Goal: Task Accomplishment & Management: Complete application form

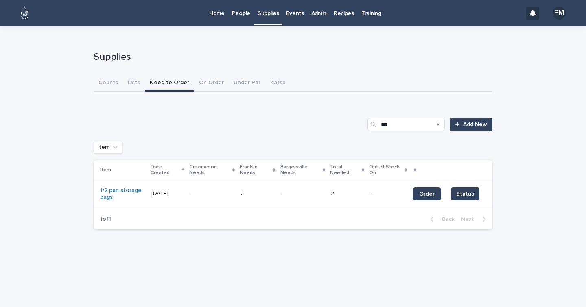
click at [244, 14] on p "People" at bounding box center [241, 8] width 18 height 17
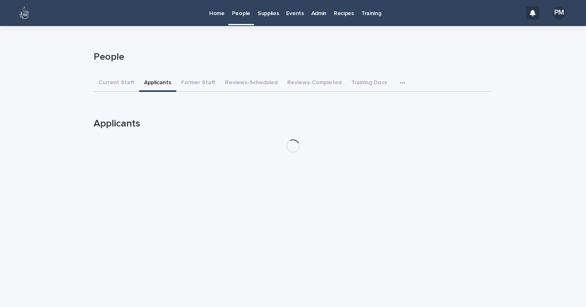
click at [142, 83] on button "Applicants" at bounding box center [157, 83] width 37 height 17
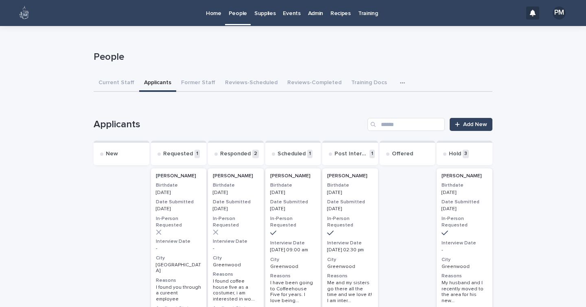
click at [295, 212] on div "[PERSON_NAME] Birthdate [DEMOGRAPHIC_DATA] Date Submitted [DATE] In-Person Requ…" at bounding box center [293, 246] width 56 height 157
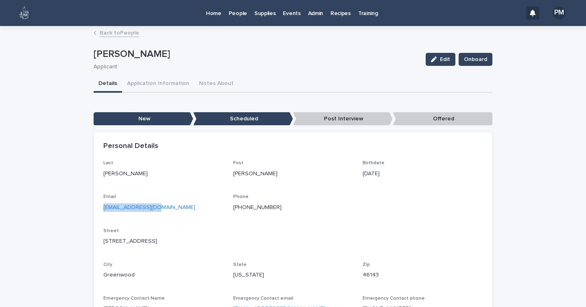
drag, startPoint x: 153, startPoint y: 209, endPoint x: 98, endPoint y: 209, distance: 55.3
click at [98, 209] on div "Last [PERSON_NAME] First [PERSON_NAME] Birthdate [DEMOGRAPHIC_DATA] Email [EMAI…" at bounding box center [293, 244] width 399 height 169
click at [480, 60] on span "Onboard" at bounding box center [475, 59] width 23 height 8
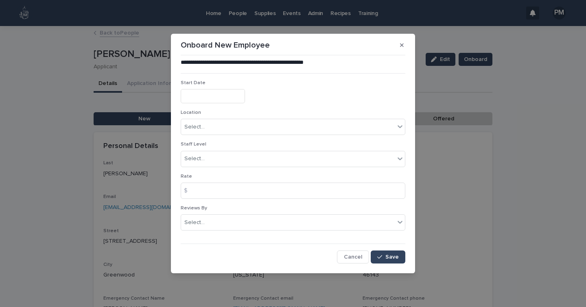
click at [231, 96] on input "text" at bounding box center [213, 96] width 64 height 14
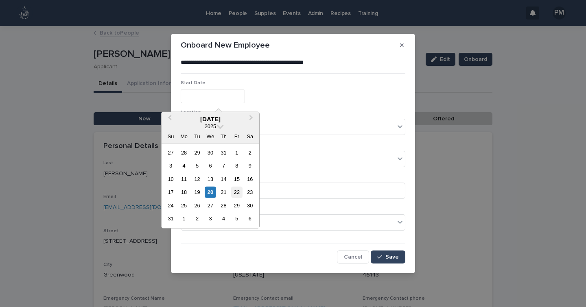
click at [238, 187] on div "22" at bounding box center [236, 192] width 11 height 11
type input "**********"
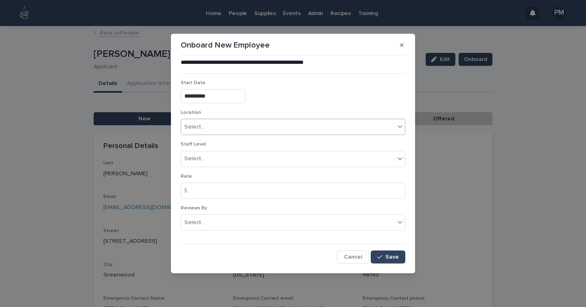
click at [212, 125] on div "Select..." at bounding box center [288, 126] width 214 height 13
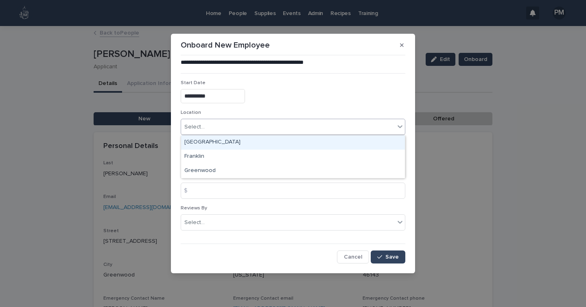
click at [202, 144] on div "[GEOGRAPHIC_DATA]" at bounding box center [293, 142] width 224 height 14
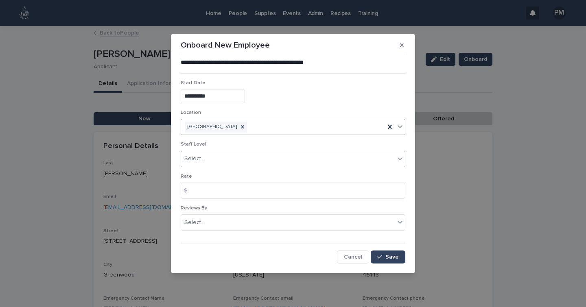
click at [203, 160] on div "Select..." at bounding box center [194, 159] width 20 height 9
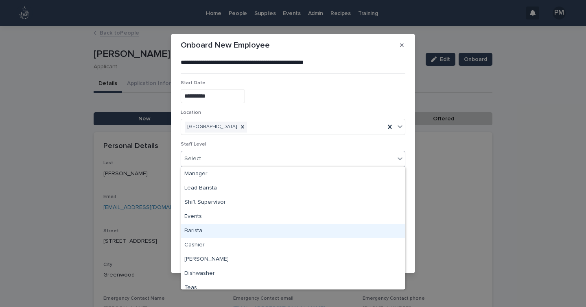
click at [197, 232] on div "Barista" at bounding box center [293, 231] width 224 height 14
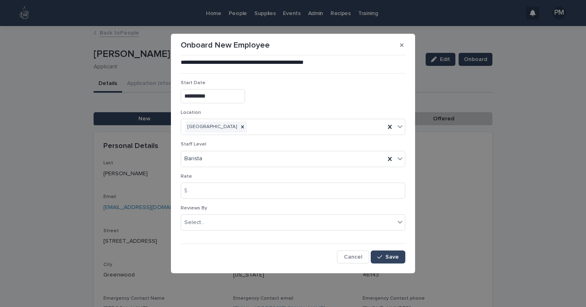
click at [195, 191] on div "$" at bounding box center [189, 191] width 16 height 16
click at [189, 190] on div "$" at bounding box center [189, 191] width 16 height 16
click at [196, 194] on div "$" at bounding box center [189, 191] width 16 height 16
click at [242, 196] on input at bounding box center [293, 191] width 225 height 16
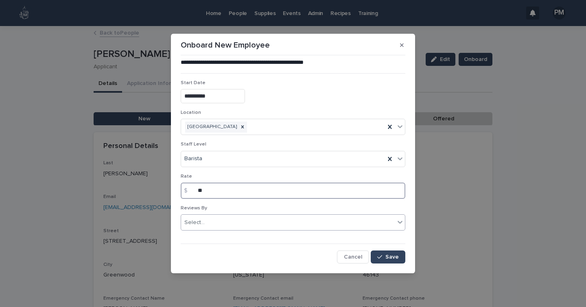
type input "**"
click at [228, 220] on div "Select..." at bounding box center [288, 222] width 214 height 13
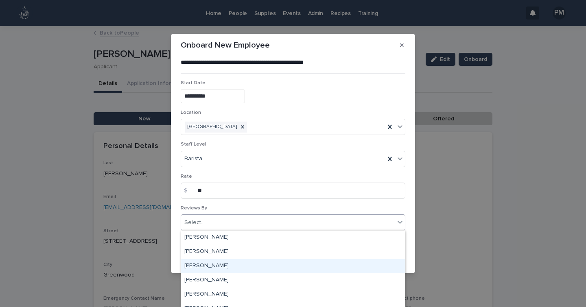
click at [221, 266] on div "[PERSON_NAME]" at bounding box center [293, 266] width 224 height 14
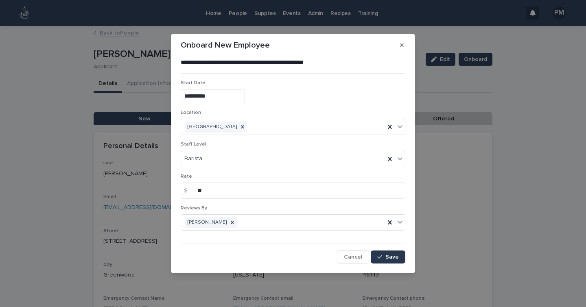
click at [396, 258] on span "Save" at bounding box center [391, 257] width 13 height 6
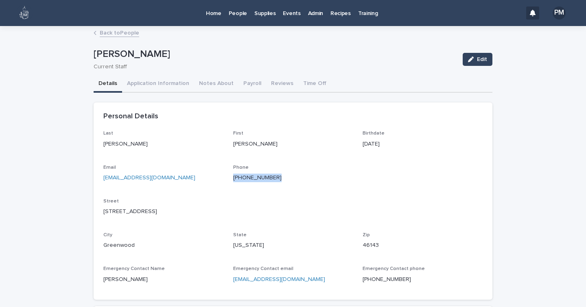
drag, startPoint x: 275, startPoint y: 175, endPoint x: 225, endPoint y: 179, distance: 51.0
click at [225, 179] on div "Last [PERSON_NAME] First [PERSON_NAME] Birthdate [DEMOGRAPHIC_DATA] Email [EMAI…" at bounding box center [292, 210] width 379 height 159
copy link "[PHONE_NUMBER]"
drag, startPoint x: 156, startPoint y: 175, endPoint x: 94, endPoint y: 184, distance: 62.5
click at [94, 184] on div "Last [PERSON_NAME] First [PERSON_NAME] Birthdate [DEMOGRAPHIC_DATA] Email [EMAI…" at bounding box center [293, 215] width 399 height 169
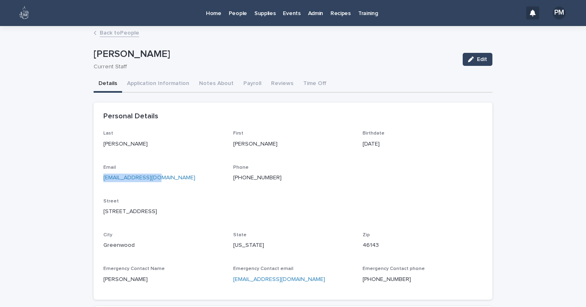
copy link "[EMAIL_ADDRESS][DOMAIN_NAME]"
